Goal: Task Accomplishment & Management: Manage account settings

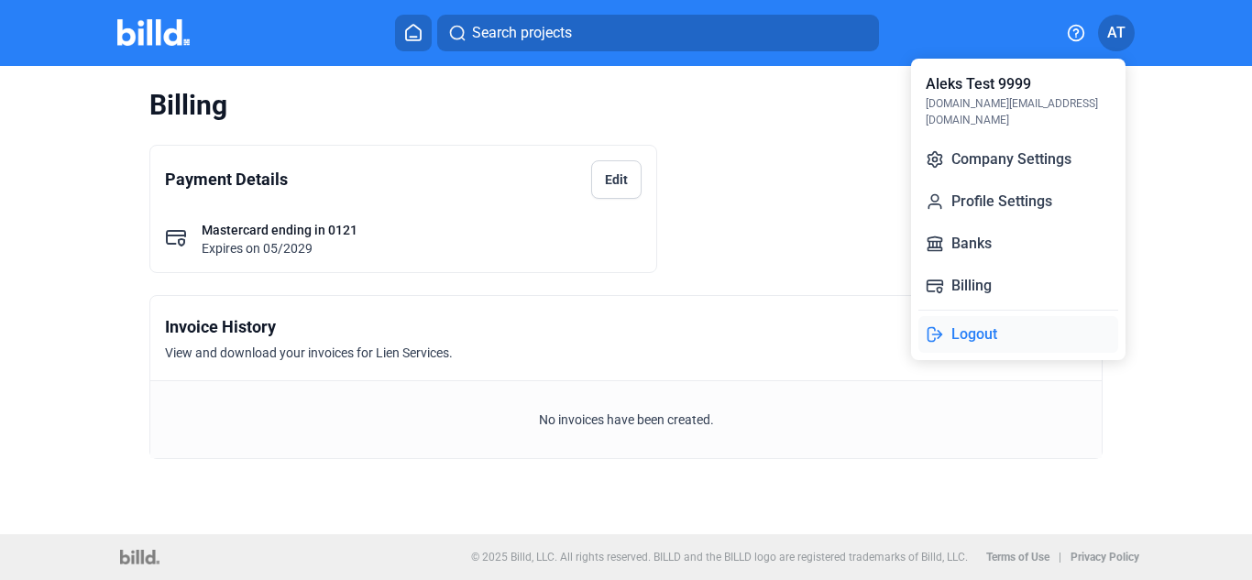
click at [994, 316] on button "Logout" at bounding box center [1018, 334] width 200 height 37
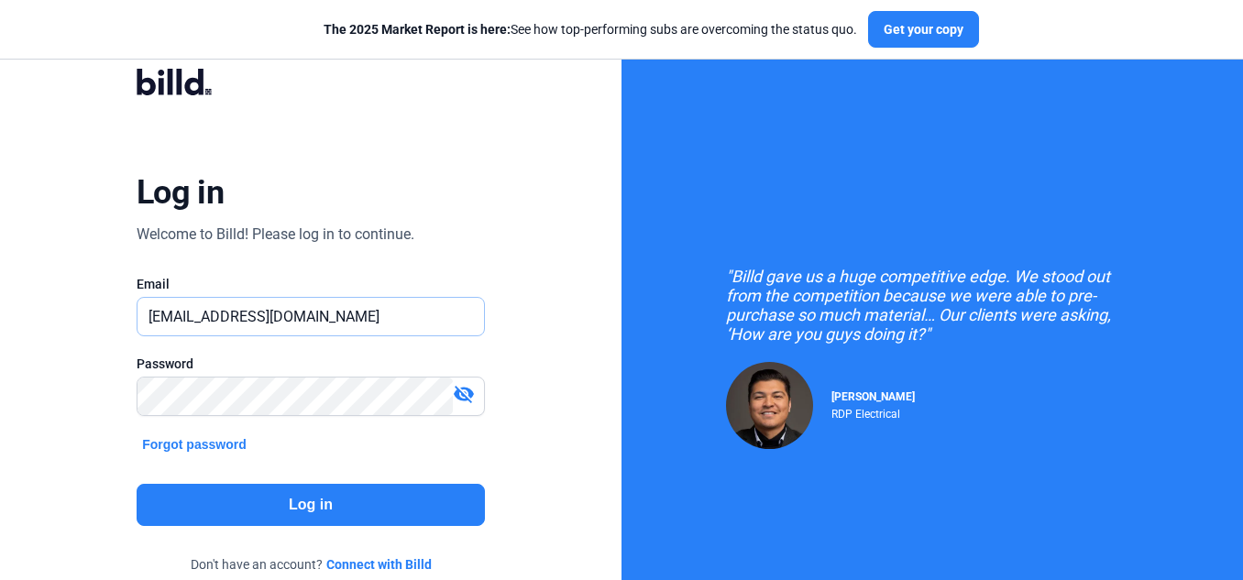
drag, startPoint x: 329, startPoint y: 319, endPoint x: 46, endPoint y: 322, distance: 283.2
click at [46, 322] on div "Log in Welcome to Billd! Please log in to continue. Email [EMAIL_ADDRESS][DOMAI…" at bounding box center [310, 333] width 621 height 667
paste input "[DOMAIN_NAME][EMAIL_ADDRESS]"
type input "[DOMAIN_NAME][EMAIL_ADDRESS][DOMAIN_NAME]"
click at [572, 276] on div "Log in Welcome to Billd! Please log in to continue. Email ailic.bot@gmail.com P…" at bounding box center [310, 333] width 621 height 667
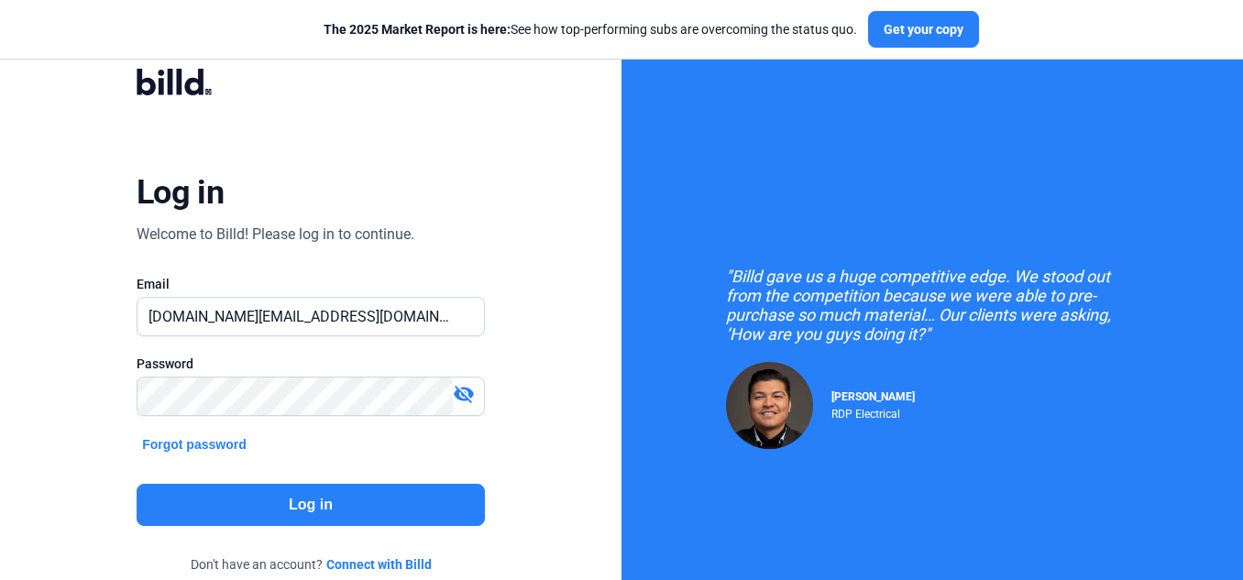
click at [379, 505] on button "Log in" at bounding box center [311, 505] width 348 height 42
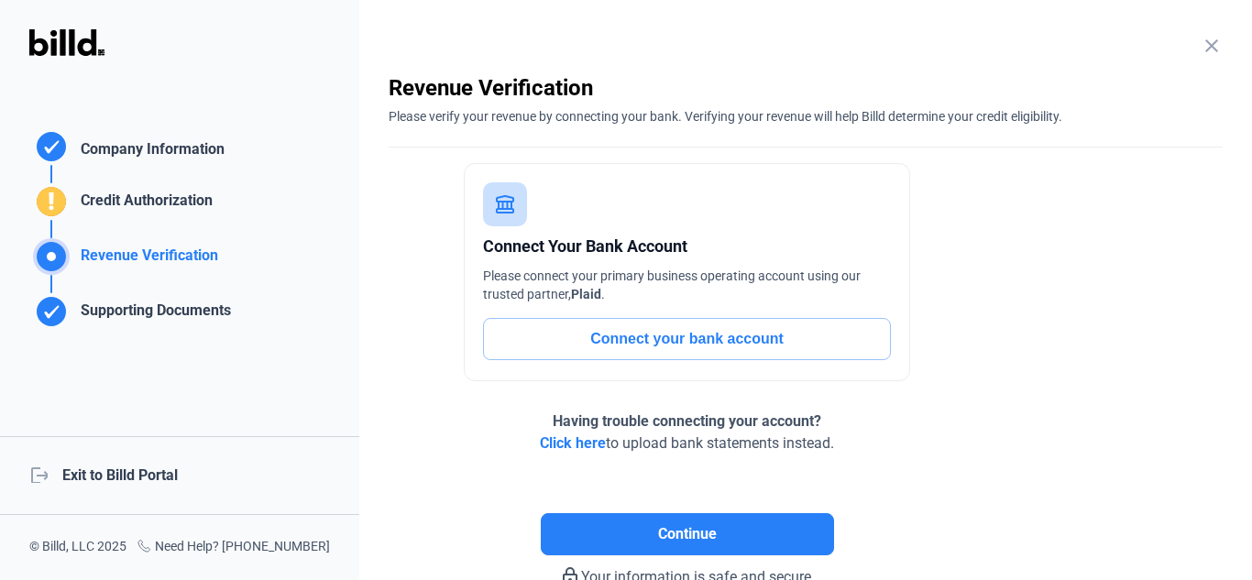
click at [147, 473] on div "logout Exit to Billd Portal" at bounding box center [179, 475] width 359 height 79
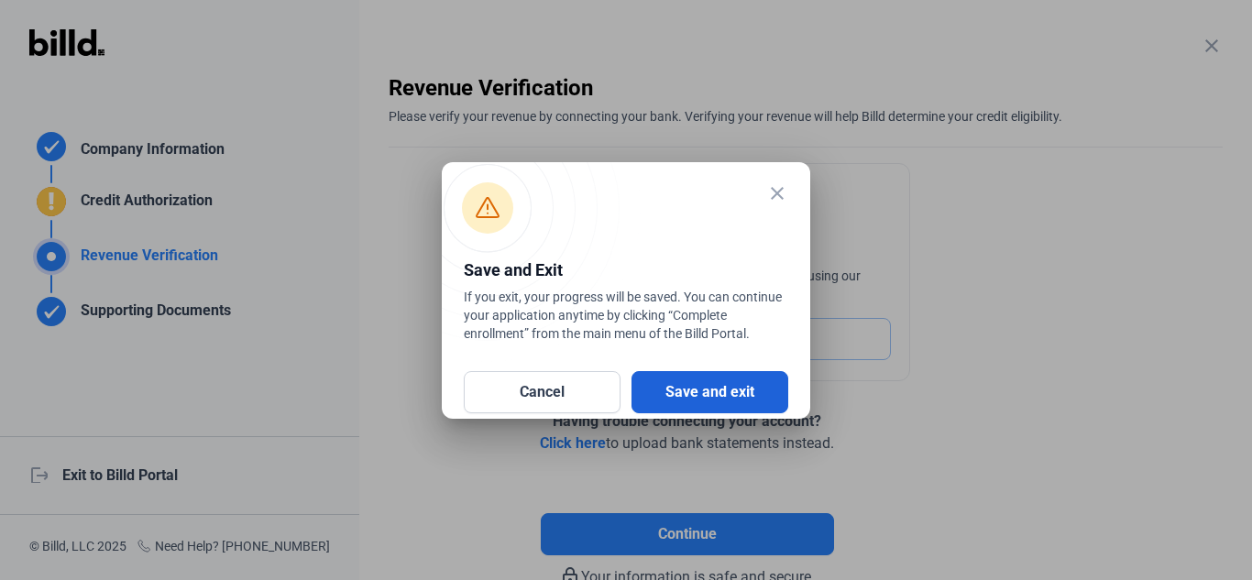
click at [711, 386] on button "Save and exit" at bounding box center [710, 392] width 157 height 42
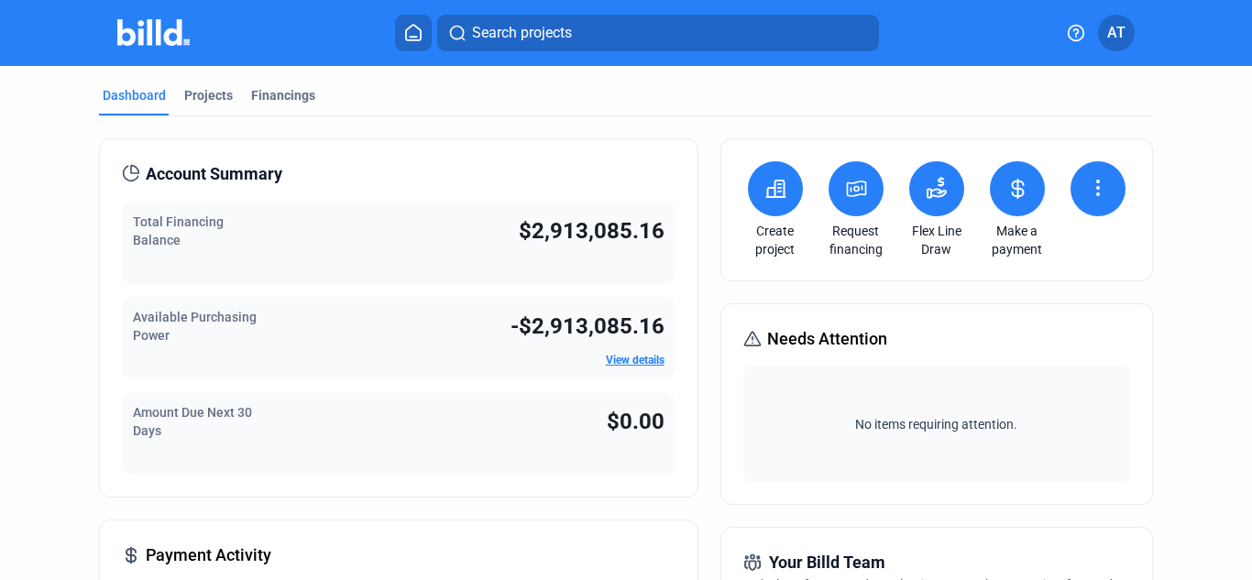
click at [1127, 45] on button "AT" at bounding box center [1116, 33] width 37 height 37
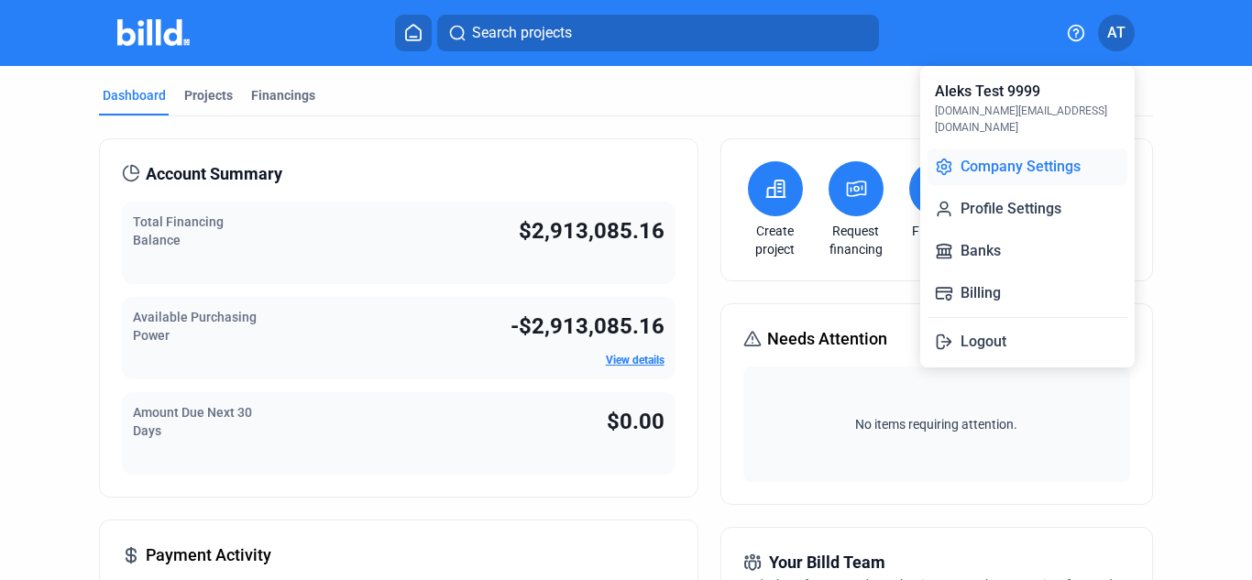
click at [1002, 154] on button "Company Settings" at bounding box center [1028, 166] width 200 height 37
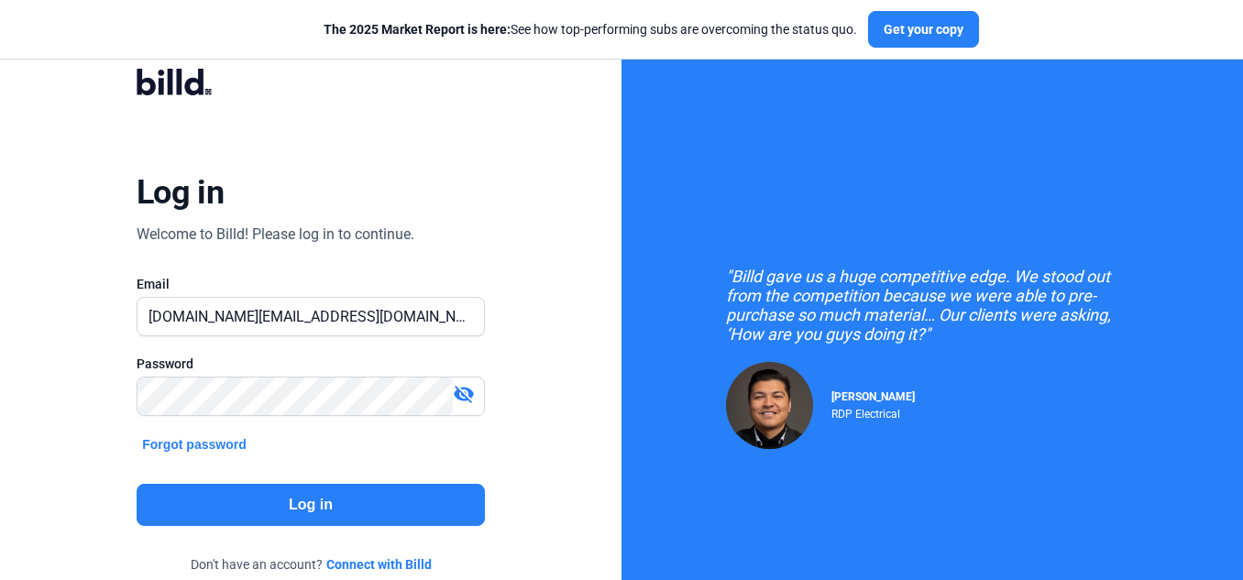
type input "[DOMAIN_NAME][EMAIL_ADDRESS][DOMAIN_NAME]"
click at [299, 508] on button "Log in" at bounding box center [311, 505] width 348 height 42
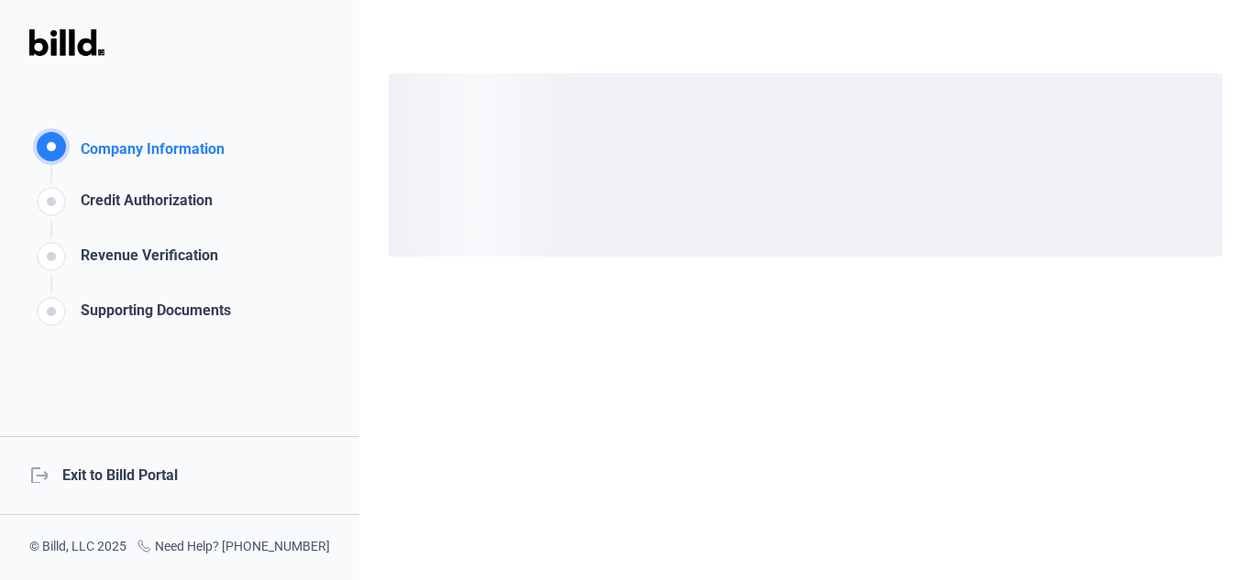
click at [123, 467] on div "logout Exit to Billd Portal" at bounding box center [179, 475] width 359 height 79
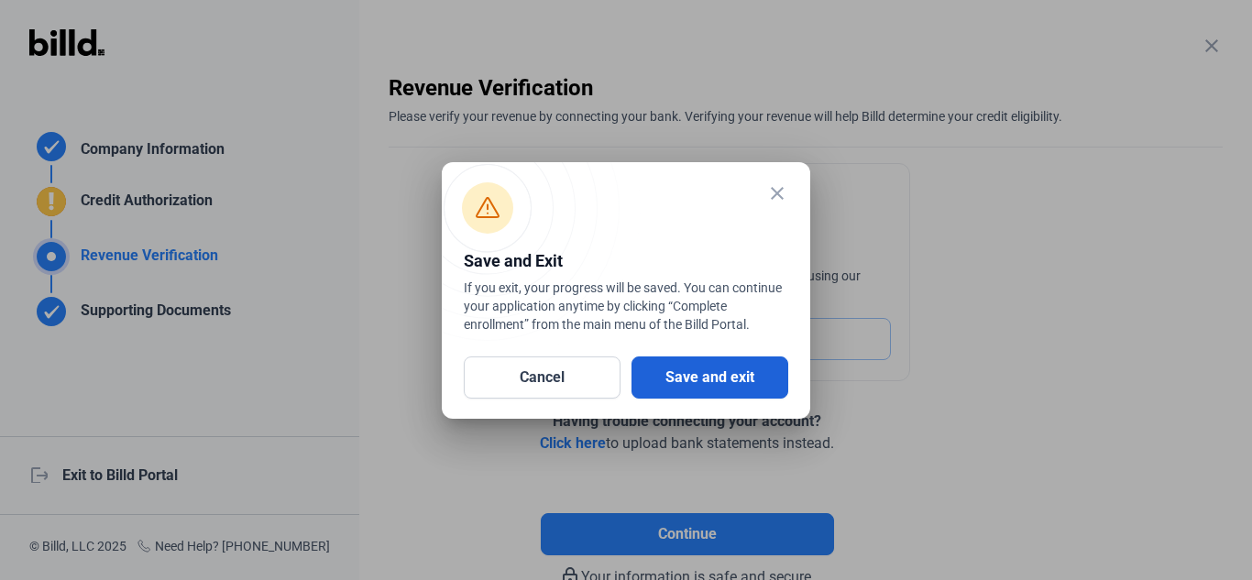
click at [686, 383] on button "Save and exit" at bounding box center [710, 378] width 157 height 42
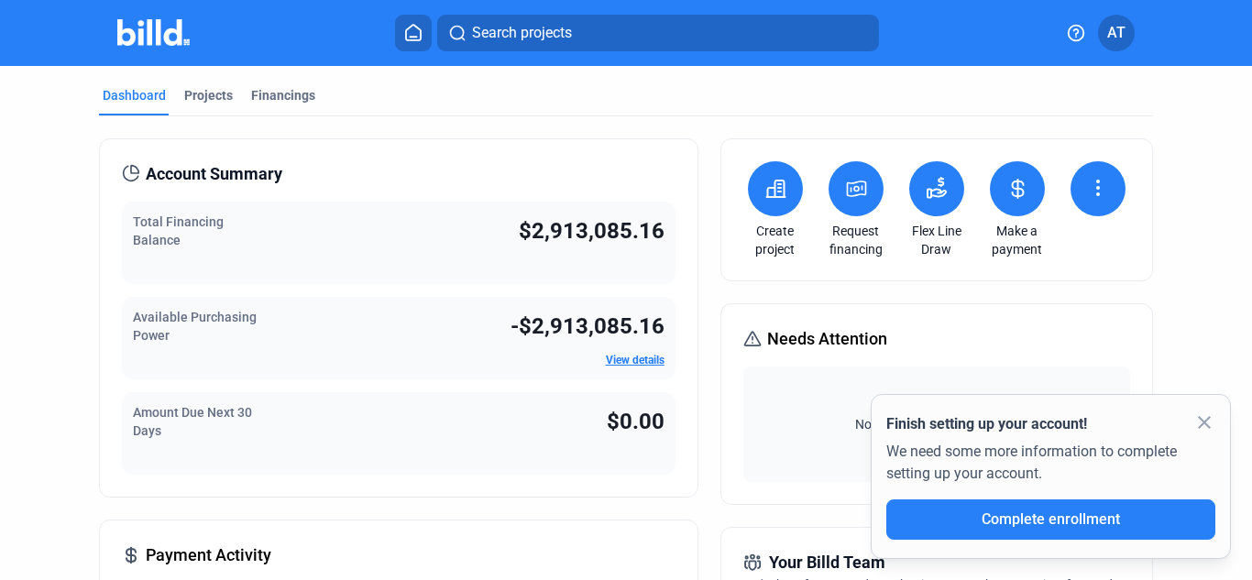
click at [1117, 47] on button "AT" at bounding box center [1116, 33] width 37 height 37
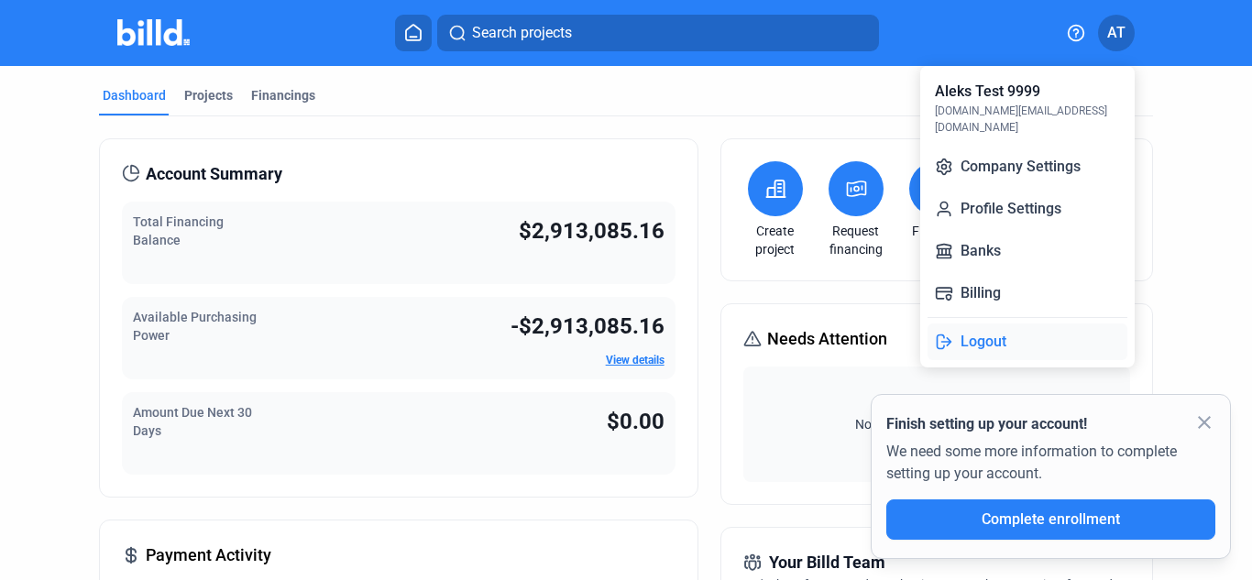
click at [1017, 324] on button "Logout" at bounding box center [1028, 342] width 200 height 37
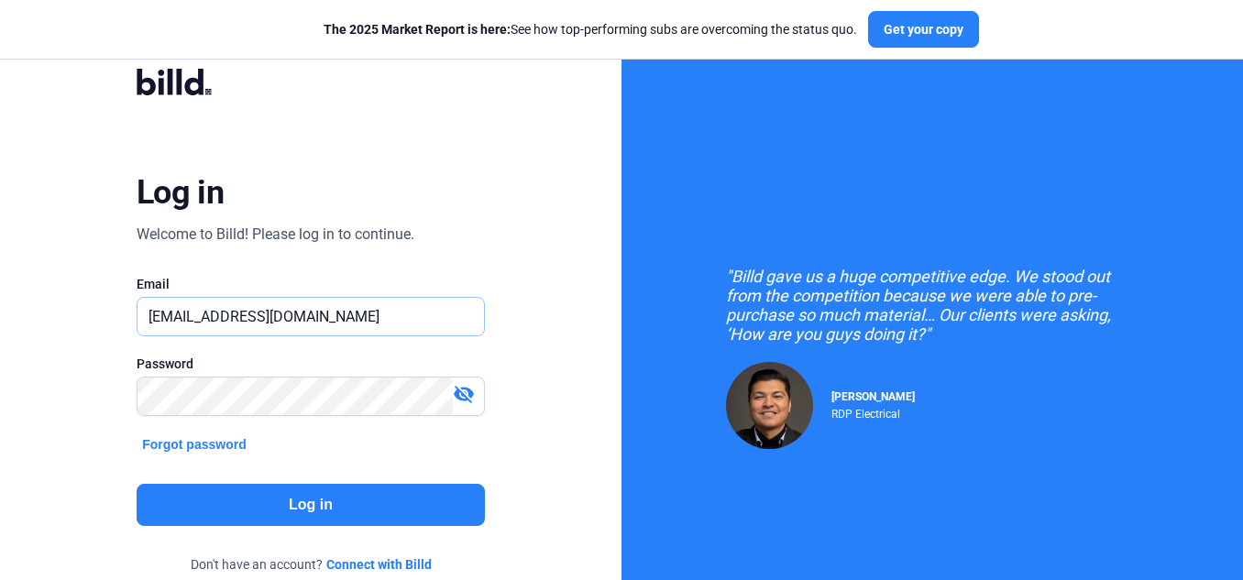
drag, startPoint x: 349, startPoint y: 320, endPoint x: 0, endPoint y: 298, distance: 349.9
click at [0, 301] on div "Log in Welcome to Billd! Please log in to continue. Email [EMAIL_ADDRESS][DOMAI…" at bounding box center [310, 333] width 621 height 667
paste input "[DOMAIN_NAME][EMAIL_ADDRESS]"
type input "[DOMAIN_NAME][EMAIL_ADDRESS][DOMAIN_NAME]"
click at [326, 507] on button "Log in" at bounding box center [311, 505] width 348 height 42
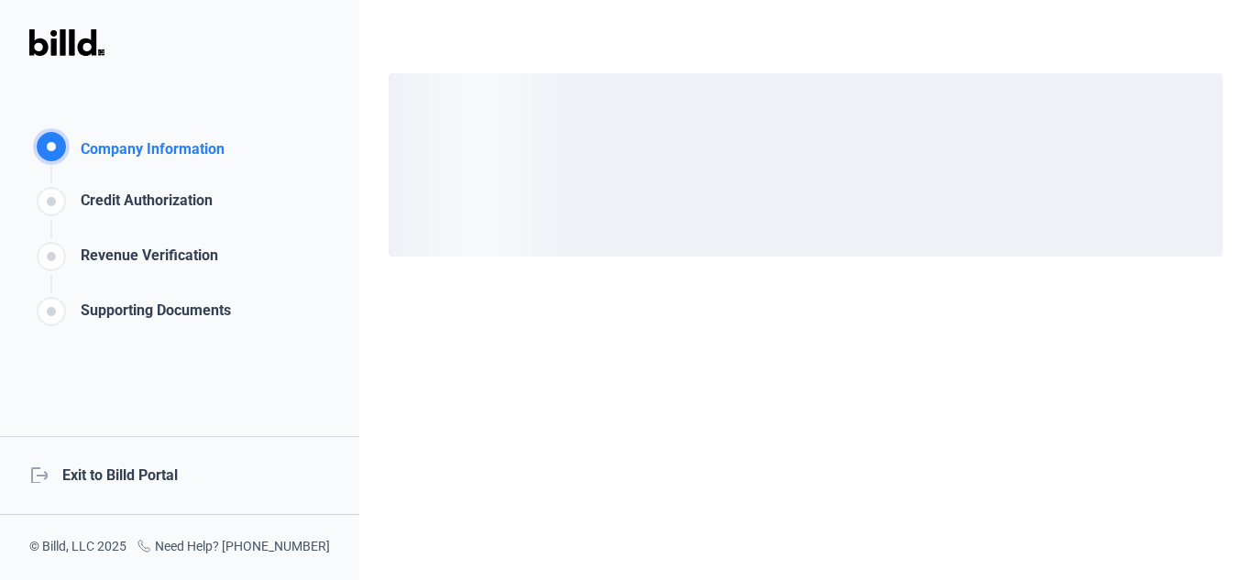
click at [155, 479] on div "logout Exit to Billd Portal" at bounding box center [179, 475] width 359 height 79
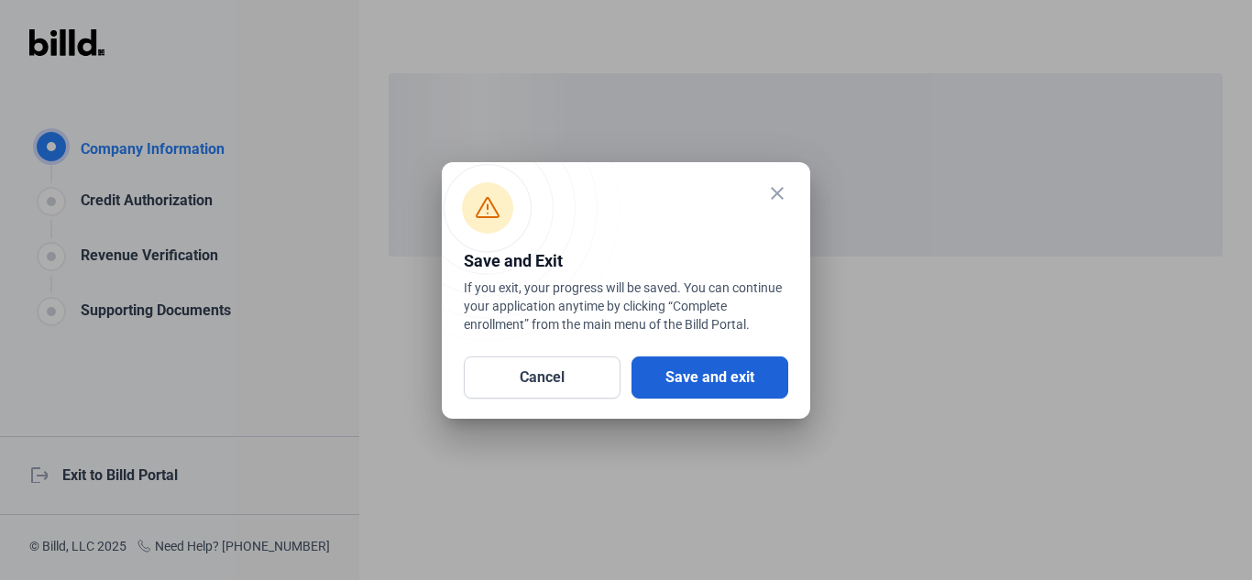
click at [714, 388] on button "Save and exit" at bounding box center [710, 378] width 157 height 42
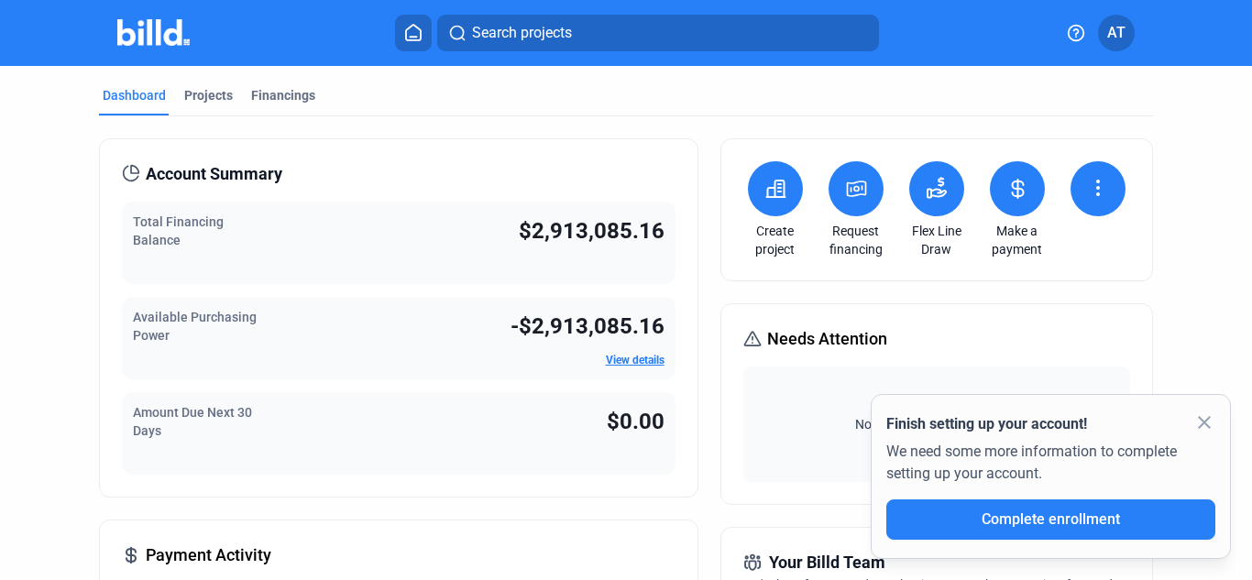
click at [1206, 423] on mat-icon "close" at bounding box center [1204, 423] width 22 height 22
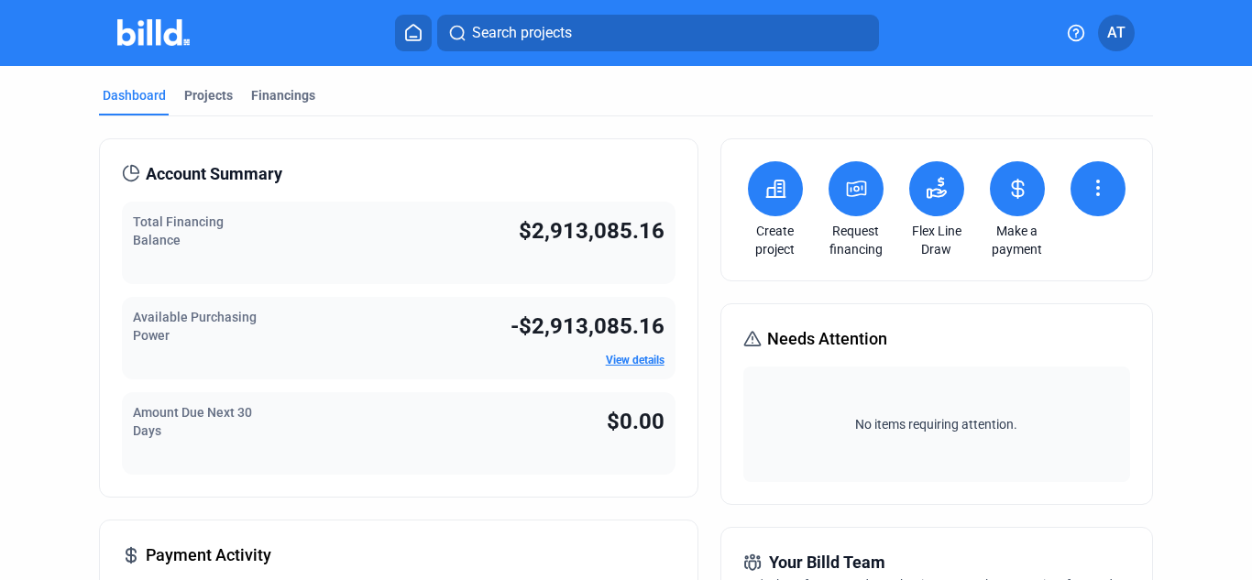
click at [1115, 42] on span "AT" at bounding box center [1116, 33] width 18 height 22
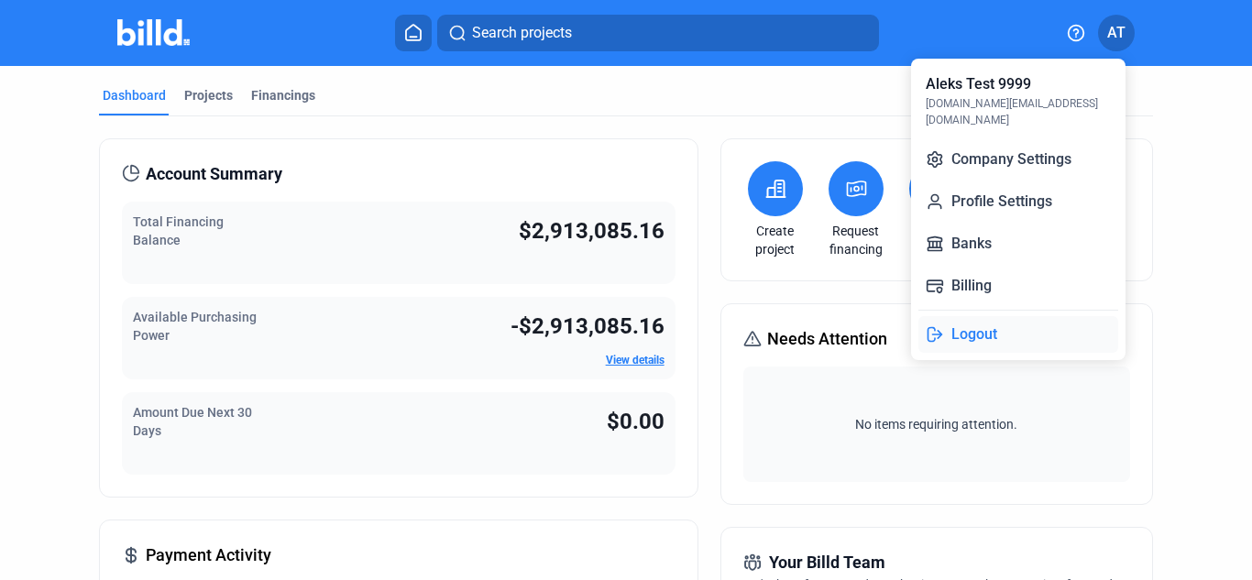
click at [1001, 316] on button "Logout" at bounding box center [1018, 334] width 200 height 37
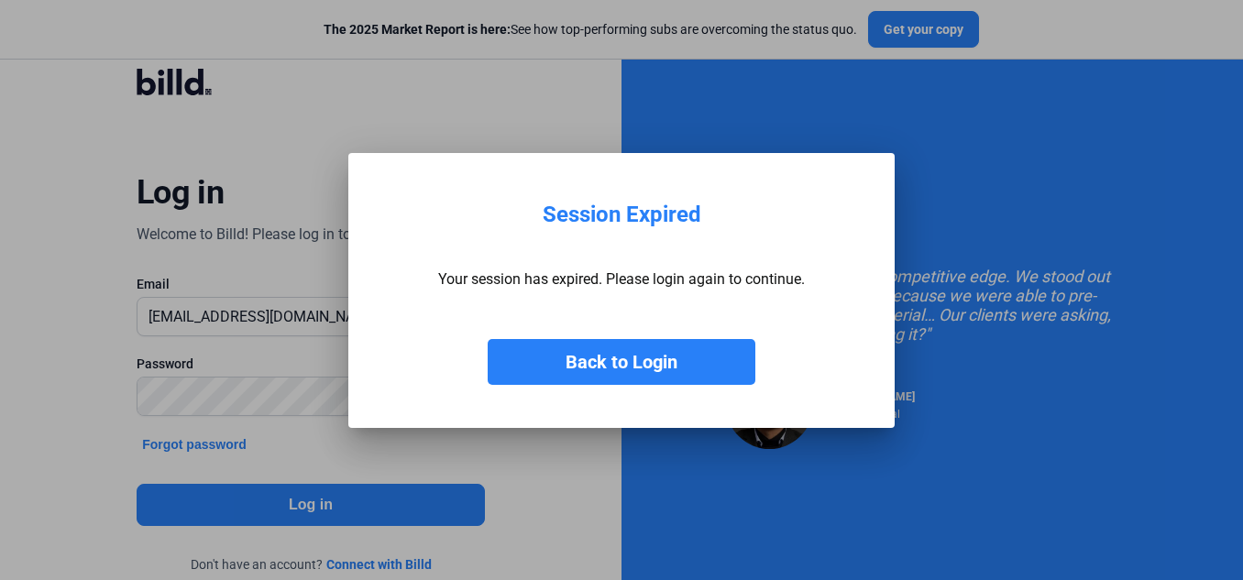
click at [630, 373] on button "Back to Login" at bounding box center [622, 362] width 268 height 46
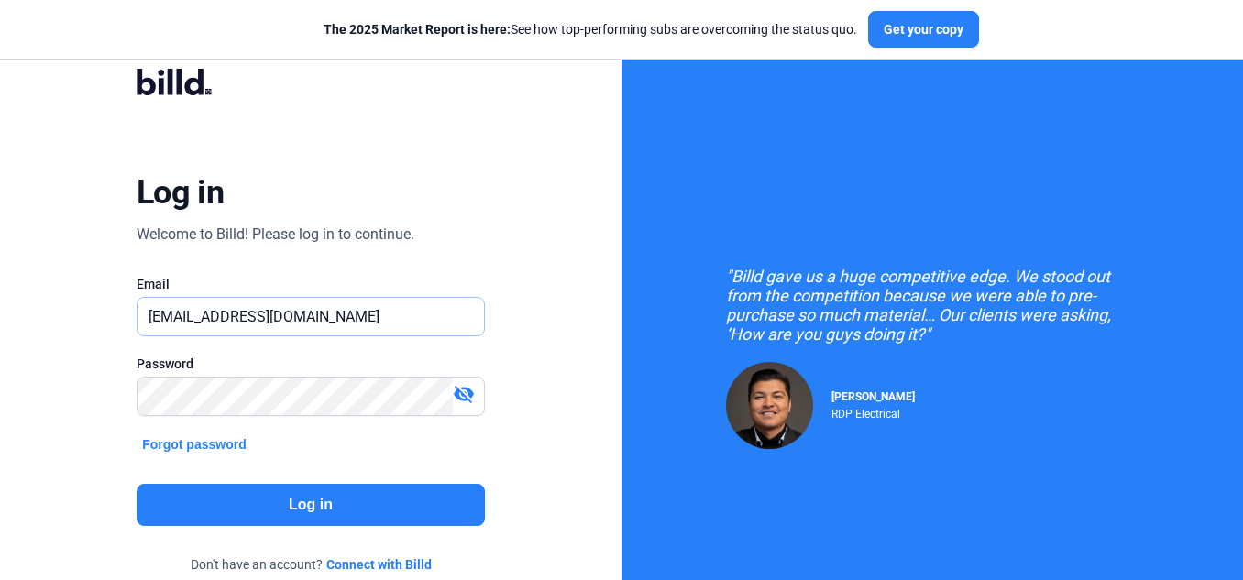
drag, startPoint x: 374, startPoint y: 323, endPoint x: 0, endPoint y: 322, distance: 374.0
click at [0, 322] on div "Log in Welcome to Billd! Please log in to continue. Email [EMAIL_ADDRESS][DOMAI…" at bounding box center [310, 333] width 621 height 667
paste input "[DOMAIN_NAME][EMAIL_ADDRESS]"
type input "[DOMAIN_NAME][EMAIL_ADDRESS][DOMAIN_NAME]"
click at [320, 499] on button "Log in" at bounding box center [311, 505] width 348 height 42
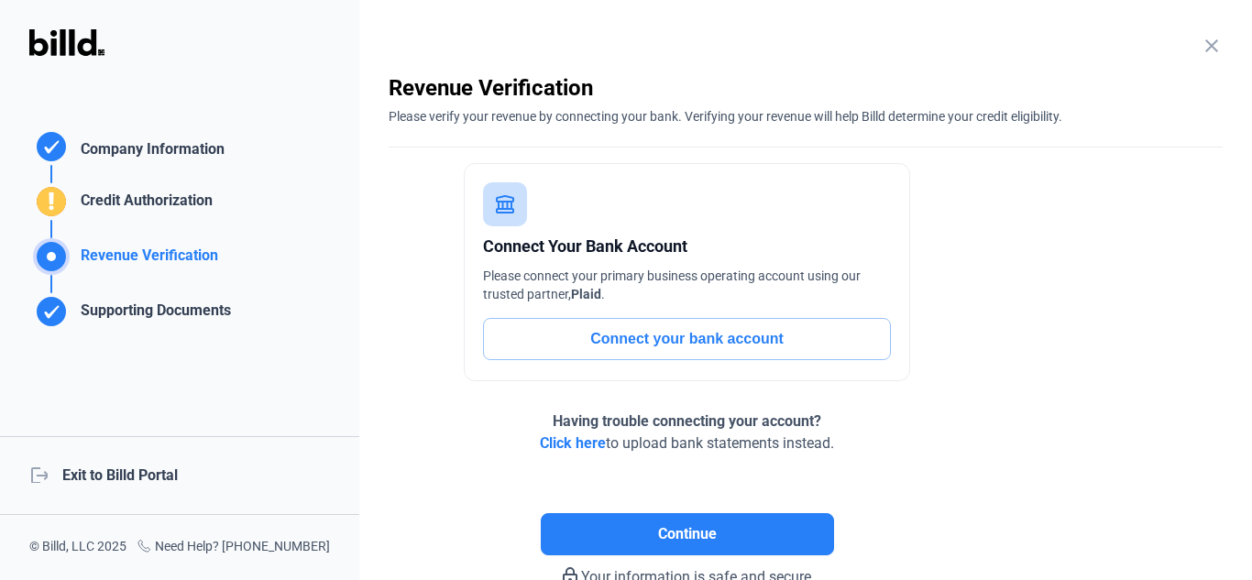
click at [142, 477] on div "logout Exit to Billd Portal" at bounding box center [179, 475] width 359 height 79
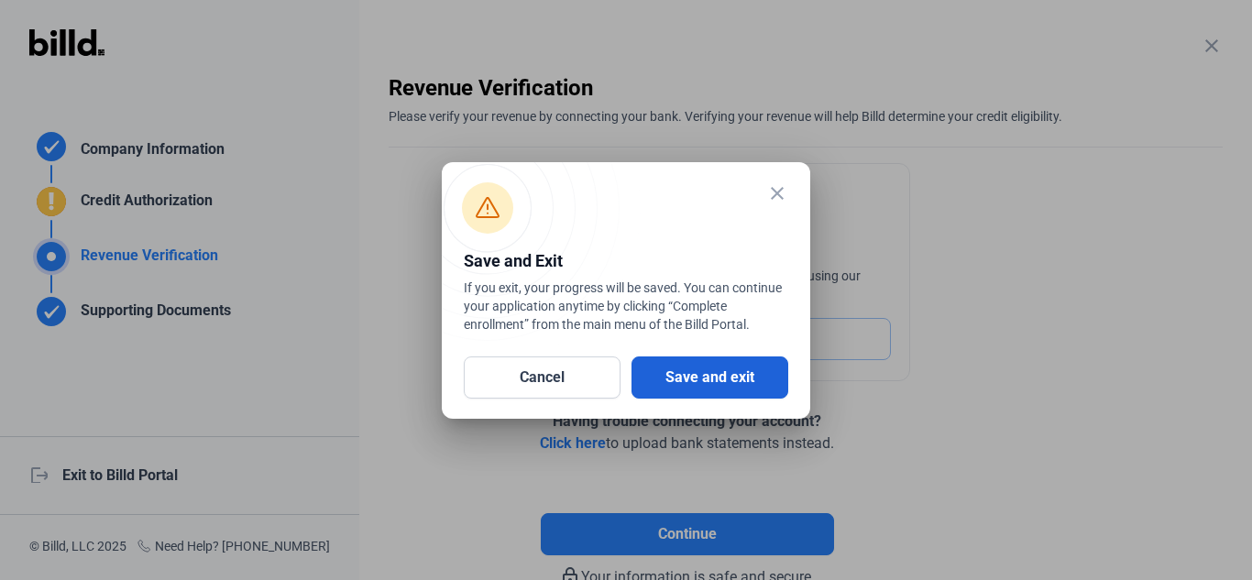
click at [755, 390] on button "Save and exit" at bounding box center [710, 378] width 157 height 42
